Goal: Task Accomplishment & Management: Complete application form

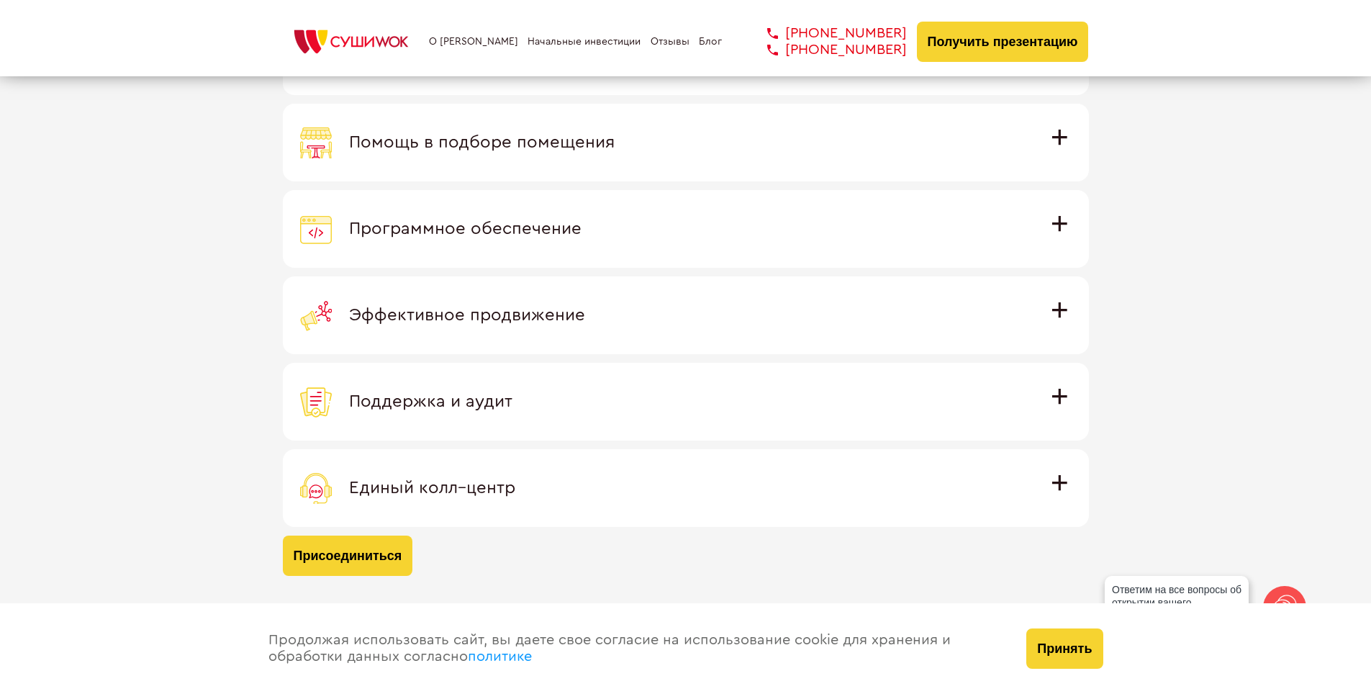
scroll to position [4189, 0]
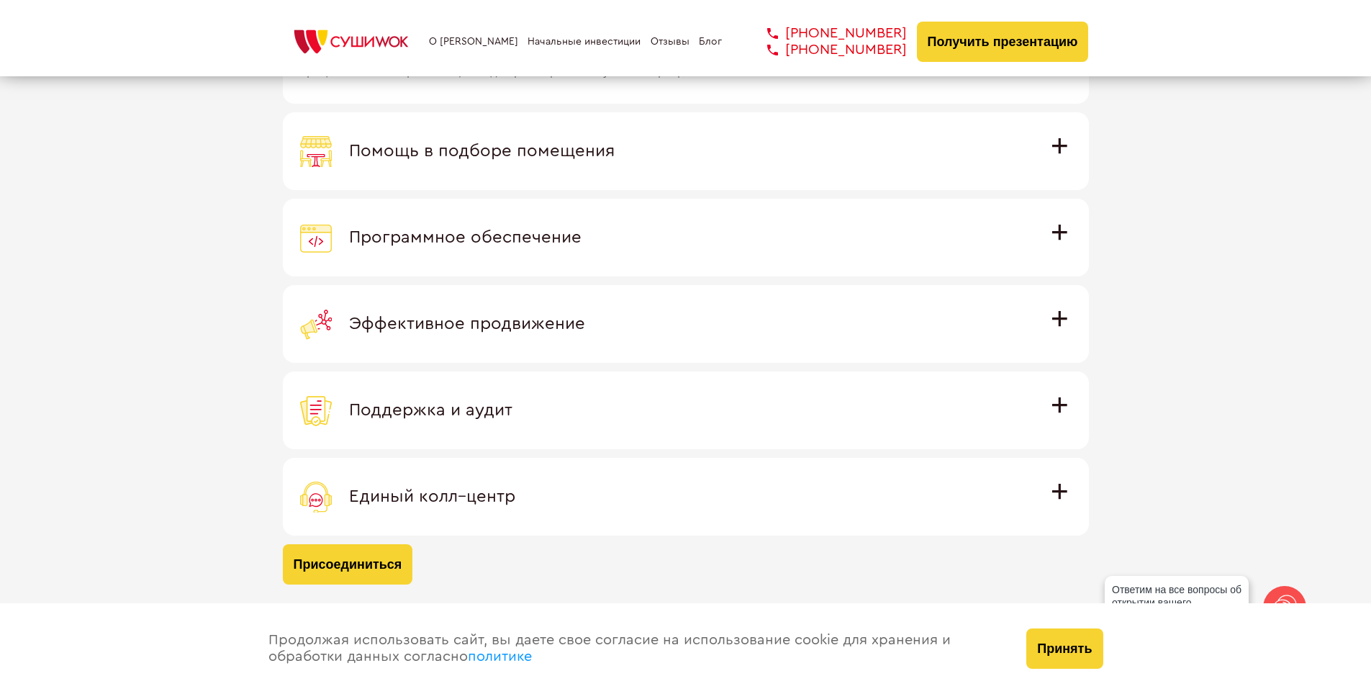
click at [436, 502] on span "Единый колл–центр" at bounding box center [432, 496] width 166 height 17
click at [0, 0] on input "Единый колл–центр Полностью интегрирован с программным обеспечением: вы не проп…" at bounding box center [0, 0] width 0 height 0
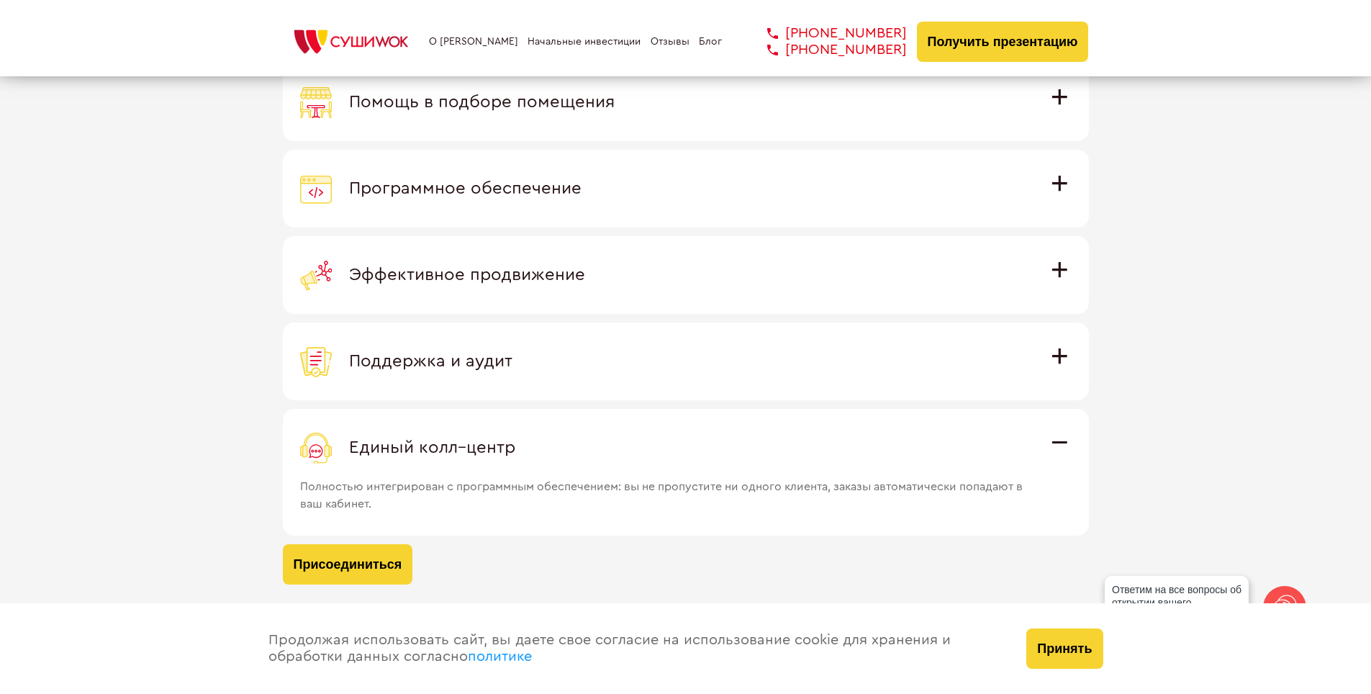
scroll to position [4796, 0]
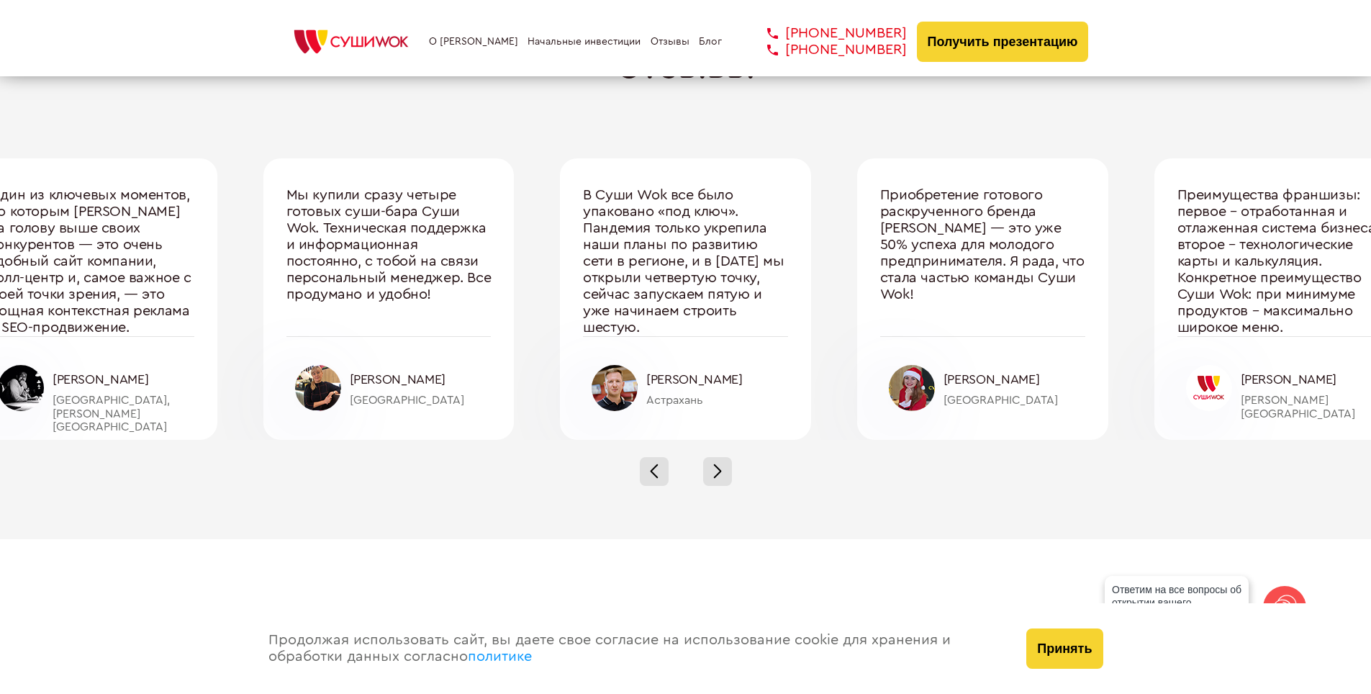
click at [468, 31] on div "О франшизе Начальные инвестиции Отзывы Блог +7 812 308 77 70 +7 800 200 21 01 +…" at bounding box center [686, 42] width 806 height 40
click at [482, 37] on link "О [PERSON_NAME]" at bounding box center [473, 42] width 89 height 12
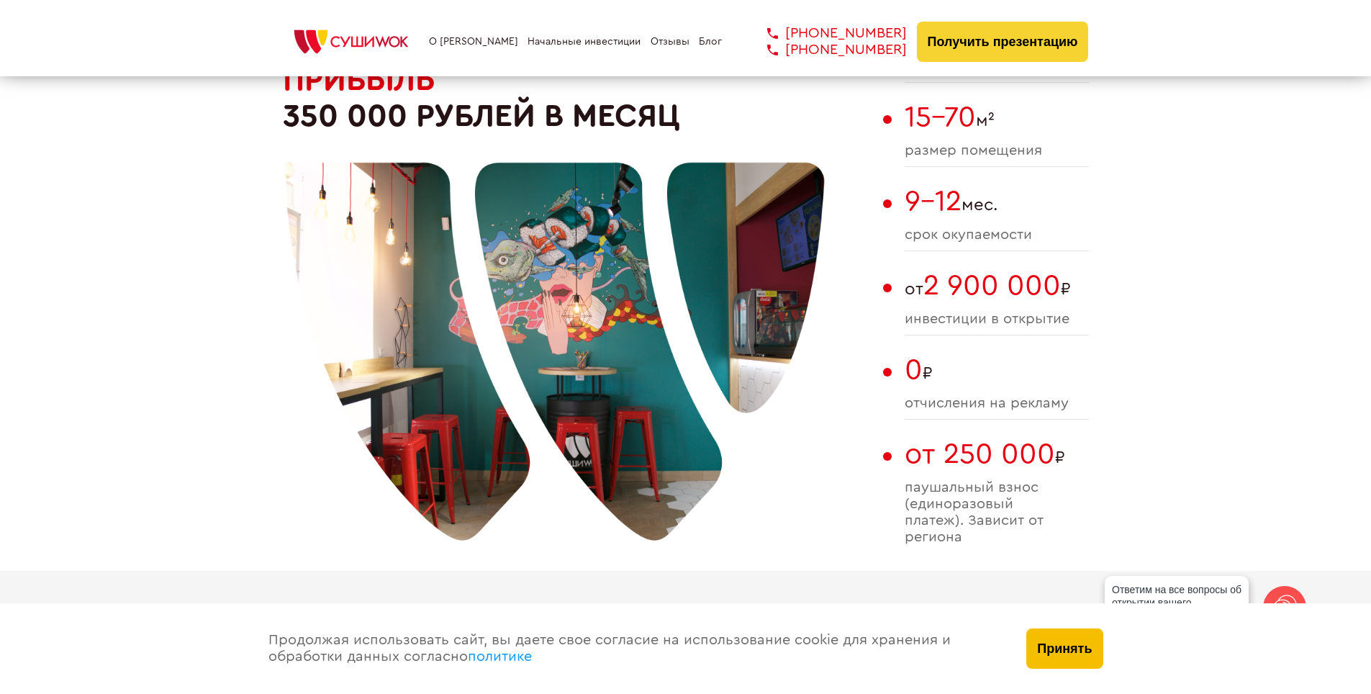
click at [1067, 649] on button "Принять" at bounding box center [1064, 648] width 76 height 40
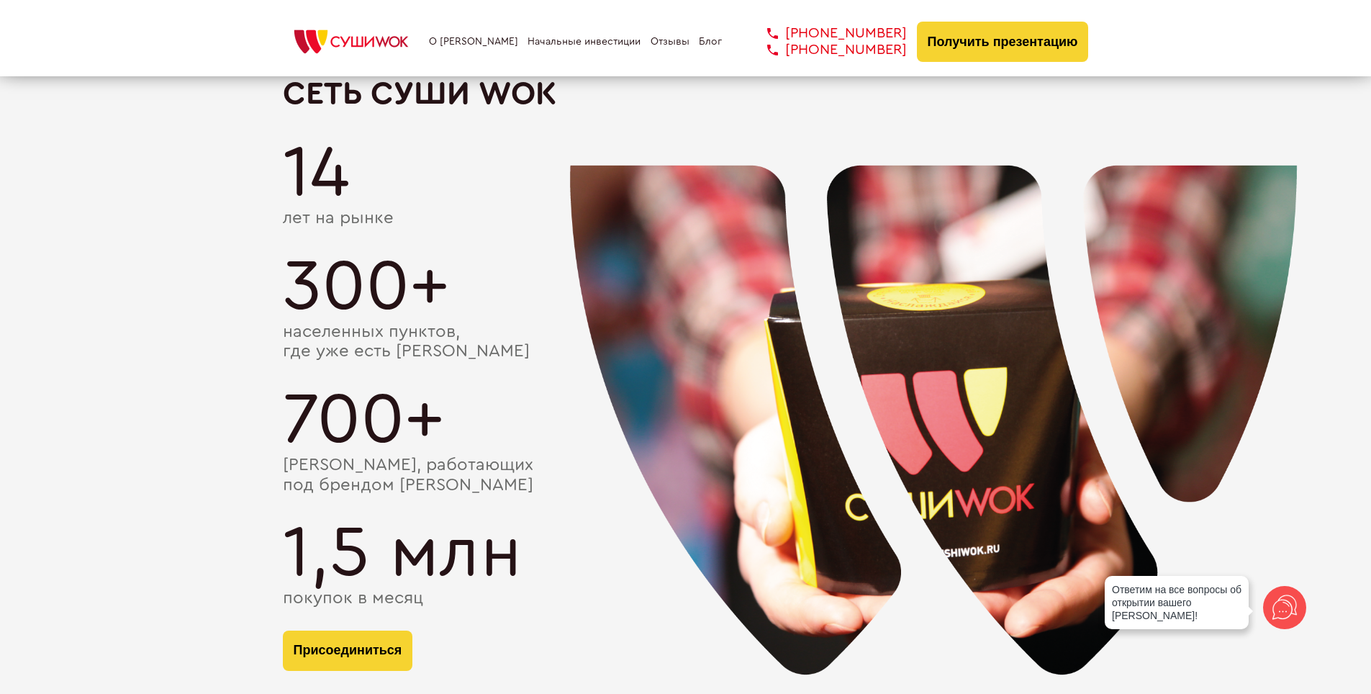
scroll to position [2548, 0]
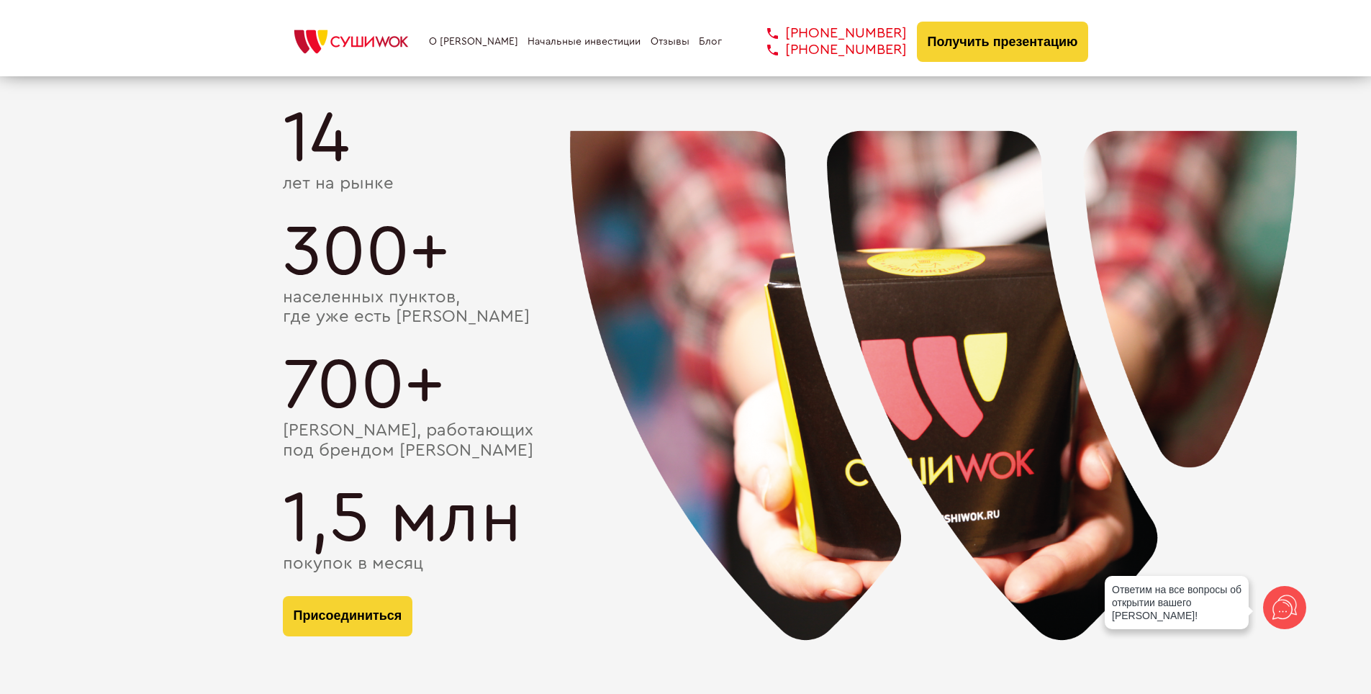
click at [1230, 610] on div "Ответим на все вопросы об открытии вашего [PERSON_NAME]!" at bounding box center [1177, 602] width 144 height 53
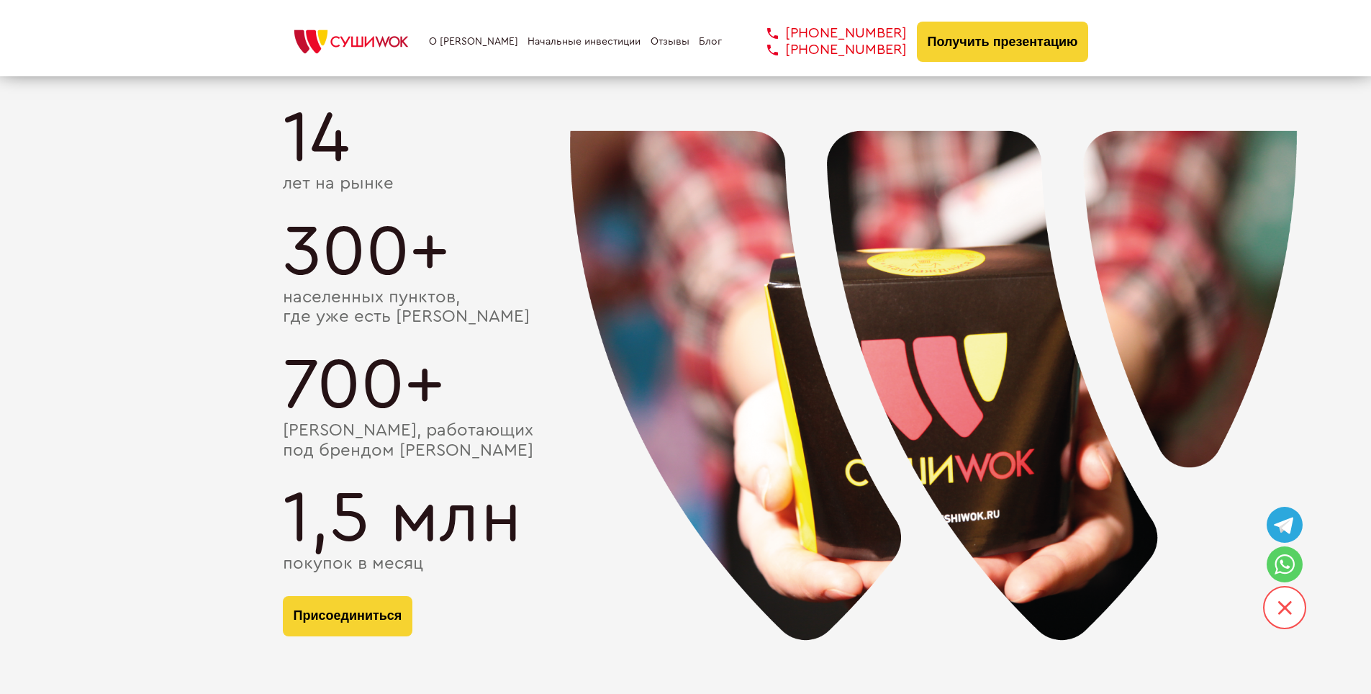
click at [1289, 527] on icon at bounding box center [1283, 525] width 19 height 17
click at [995, 57] on button "Получить презентацию" at bounding box center [1003, 42] width 172 height 40
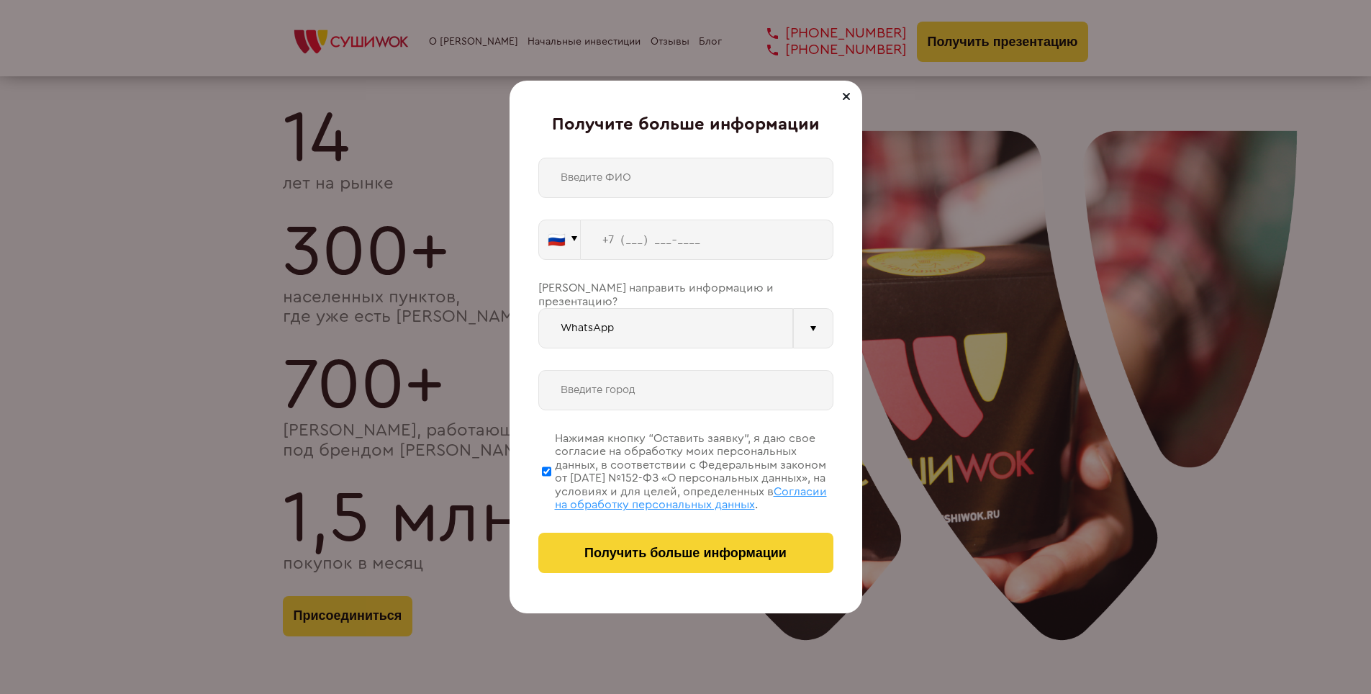
click at [674, 329] on input "WhatsApp" at bounding box center [665, 328] width 255 height 40
click at [921, 317] on div "Получите больше информации 🇷🇺 🇹🇷 🇧🇾 🇰🇬 🇰🇿 🇦🇿 🇦🇲 🇷🇺" at bounding box center [685, 347] width 1371 height 694
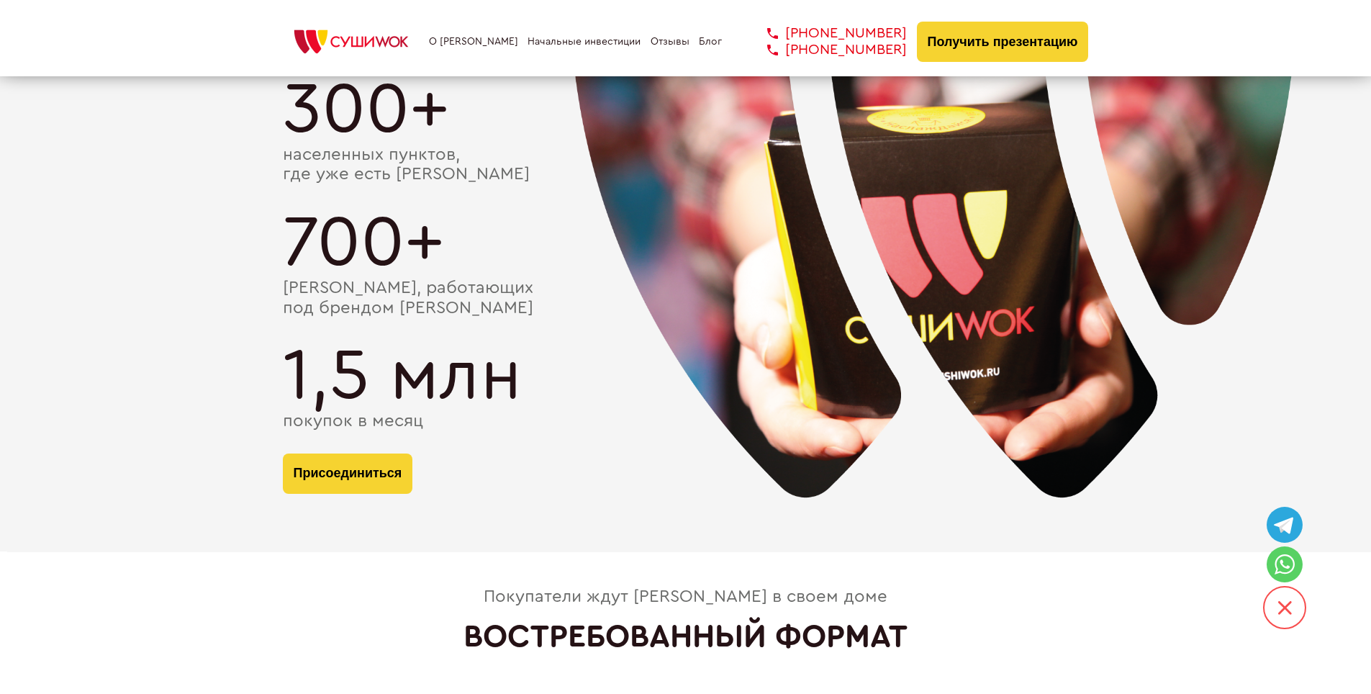
scroll to position [2692, 0]
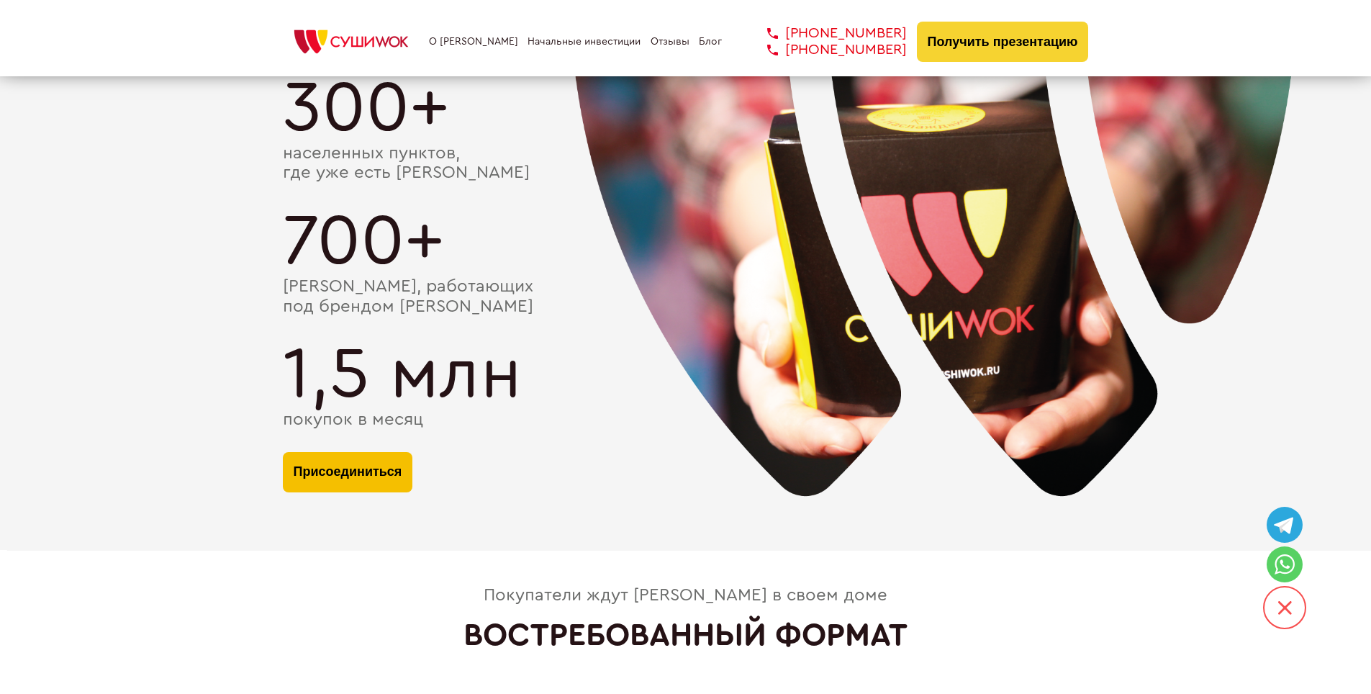
click at [361, 487] on button "Присоединиться" at bounding box center [348, 472] width 130 height 40
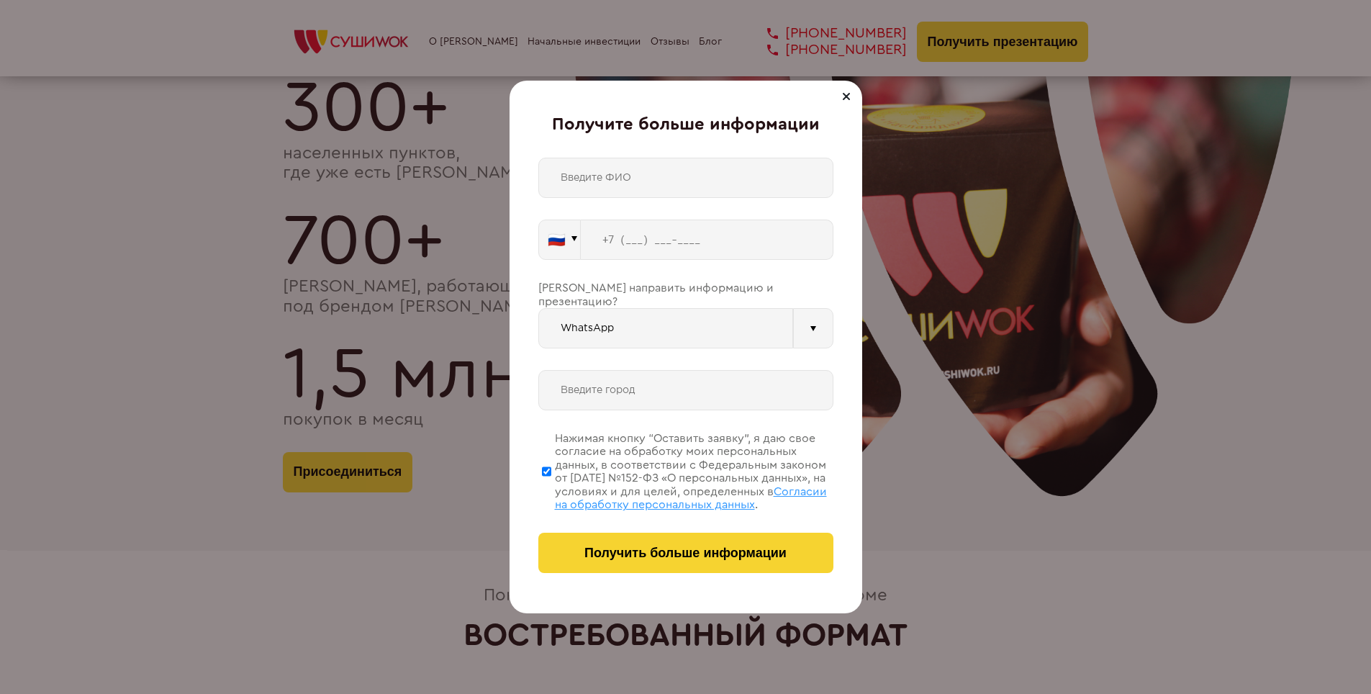
click at [619, 185] on input "text" at bounding box center [685, 178] width 295 height 40
type input "[PERSON_NAME]"
click at [638, 242] on input "tel" at bounding box center [707, 239] width 253 height 40
type input "[PHONE_NUMBER]"
click at [842, 106] on div "Получите больше информации [PERSON_NAME] 🇷🇺 🇹🇷 🇧🇾 🇰🇬 🇰🇿 🇦🇿 🇦🇲" at bounding box center [685, 347] width 353 height 533
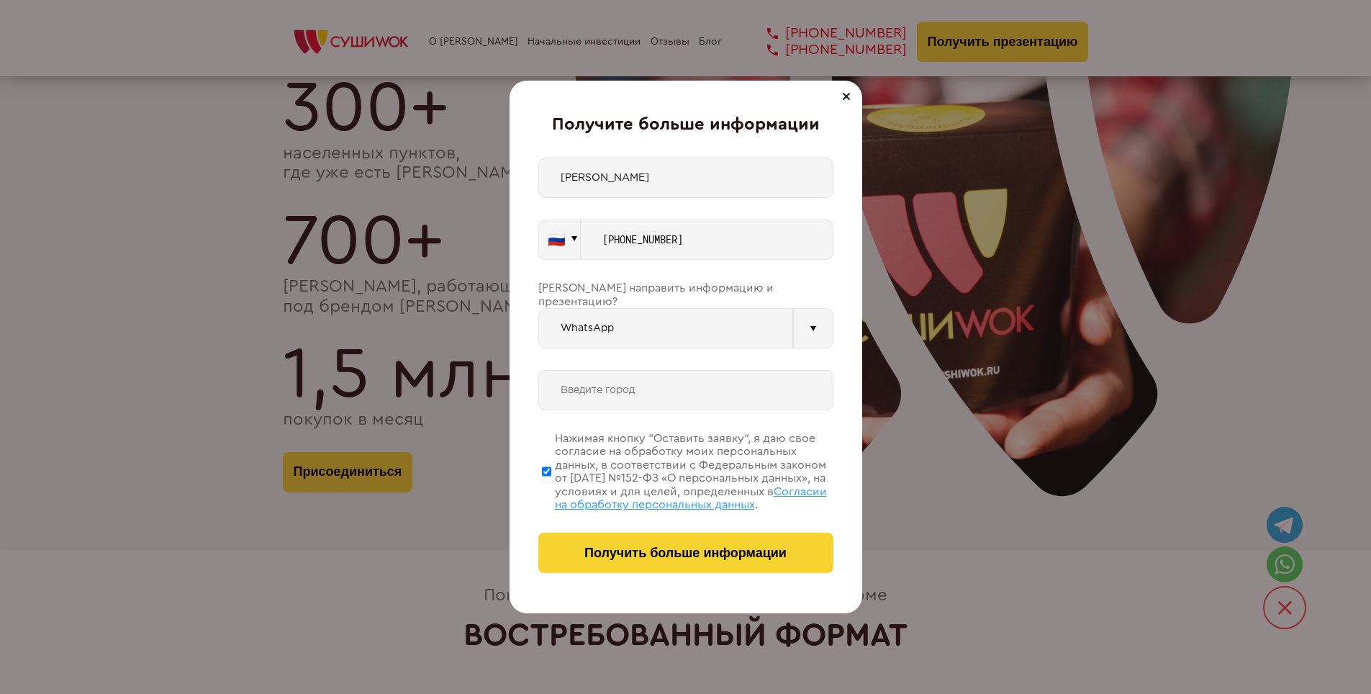
click at [853, 99] on div at bounding box center [846, 96] width 17 height 17
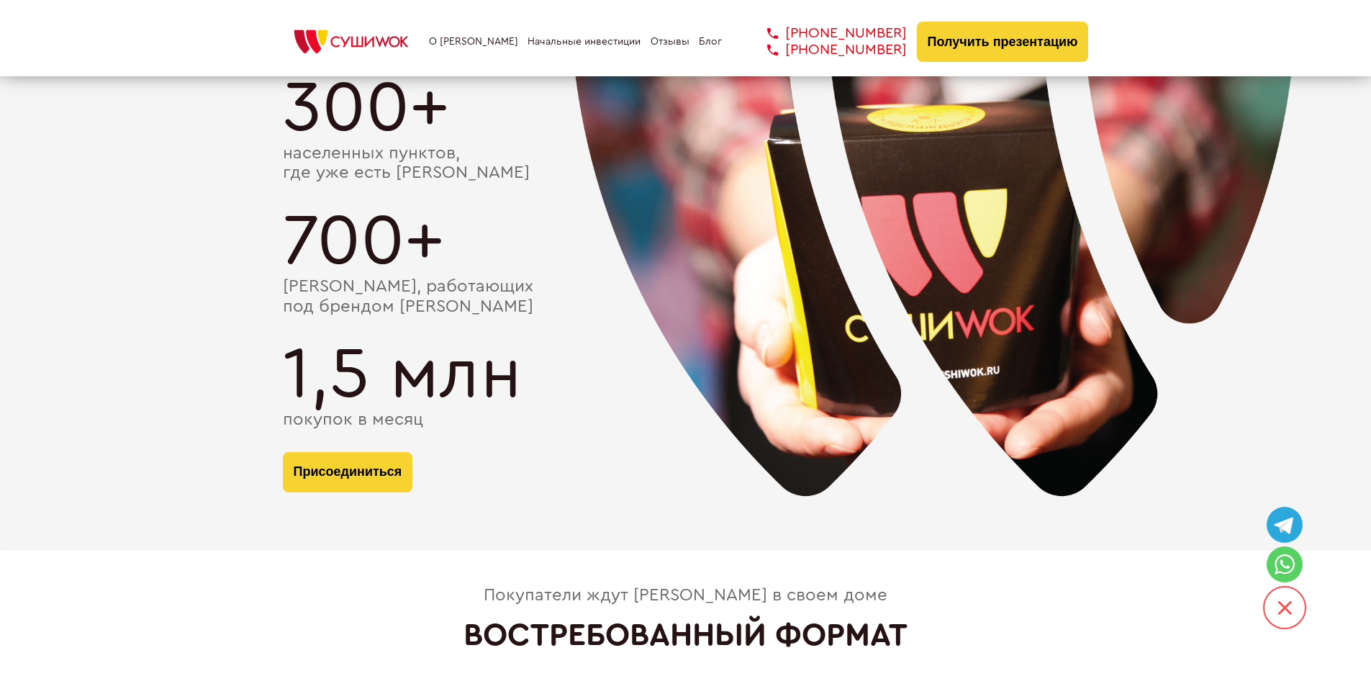
click at [1286, 511] on icon at bounding box center [1284, 524] width 29 height 29
